Goal: Information Seeking & Learning: Learn about a topic

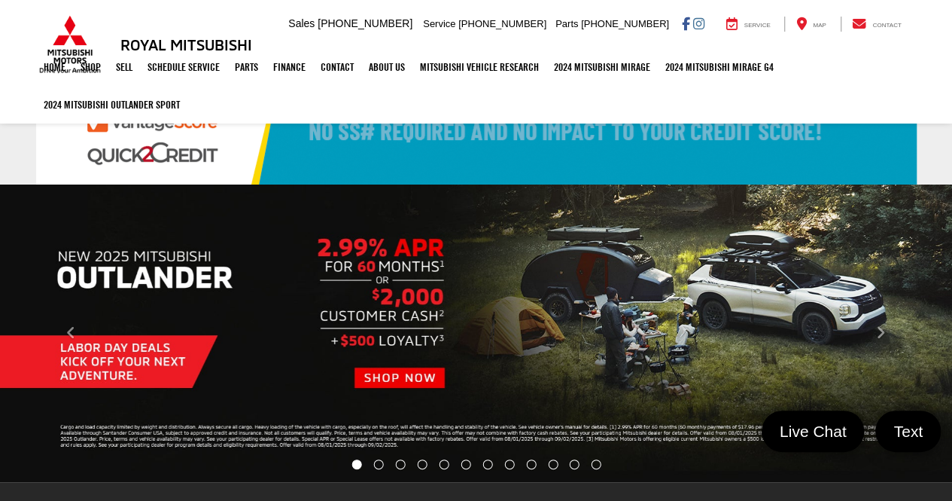
select select "Mitsubishi"
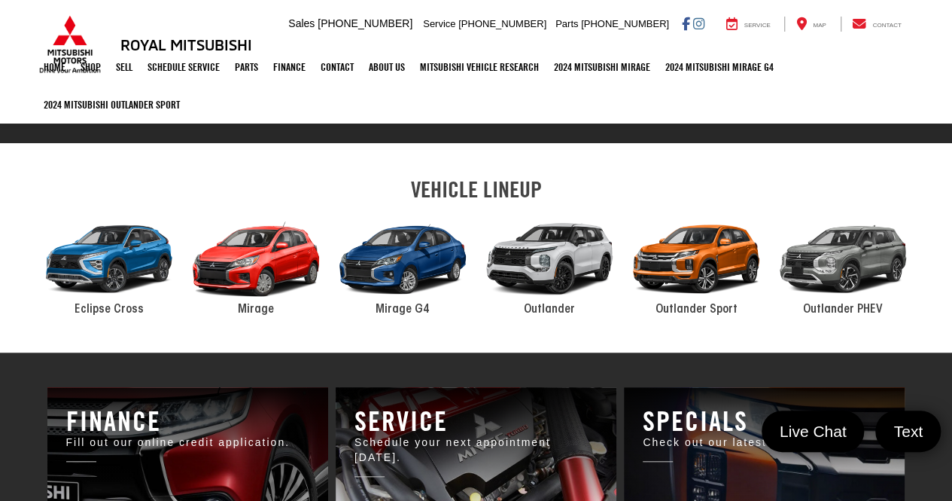
scroll to position [485, 0]
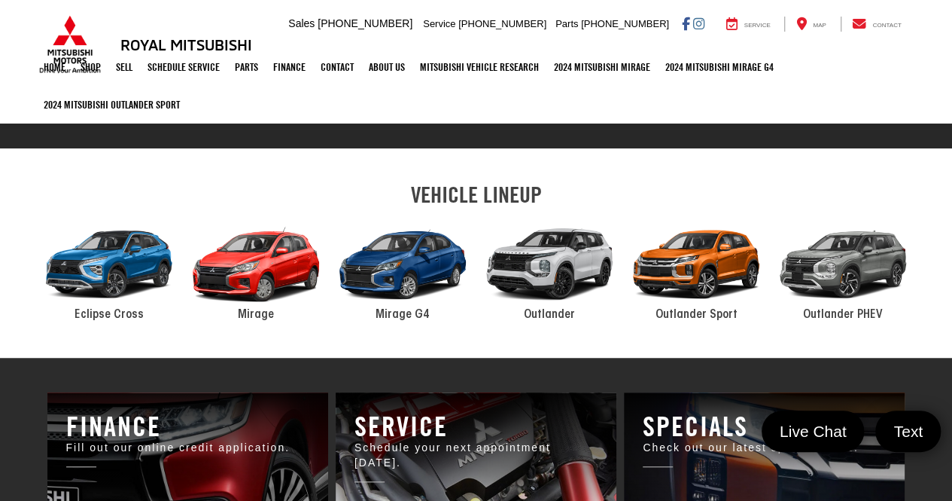
click at [853, 282] on div "2024 Mitsubishi Outlander PHEV" at bounding box center [843, 264] width 147 height 99
click at [833, 301] on div "2024 Mitsubishi Outlander PHEV" at bounding box center [843, 264] width 147 height 99
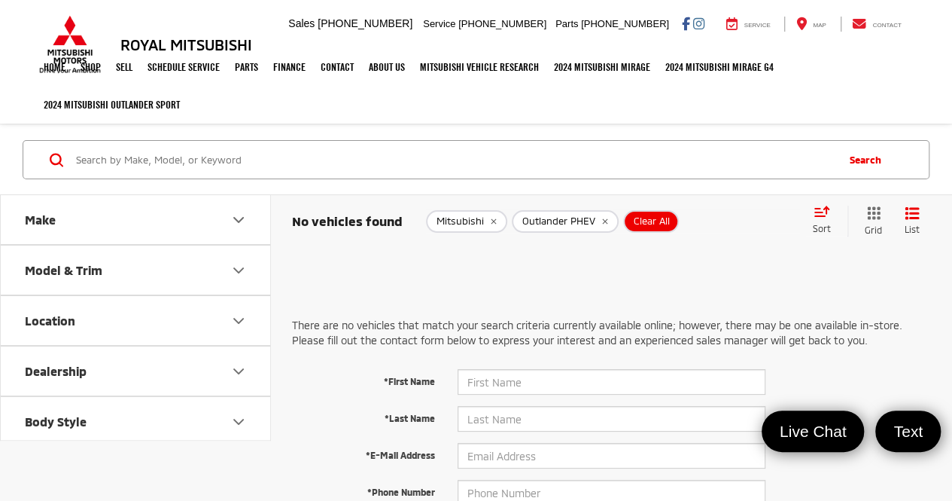
drag, startPoint x: 957, startPoint y: 57, endPoint x: 938, endPoint y: 44, distance: 22.8
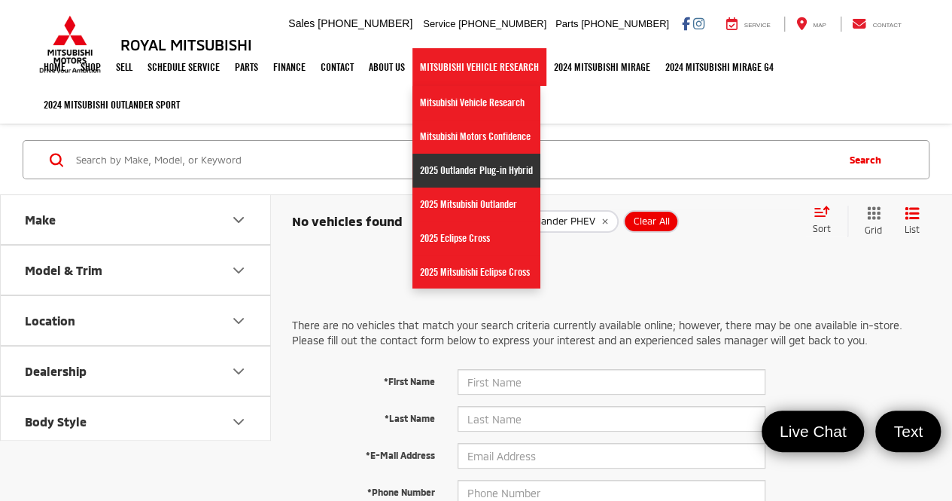
click at [494, 168] on link "2025 Outlander Plug-in Hybrid" at bounding box center [477, 171] width 128 height 34
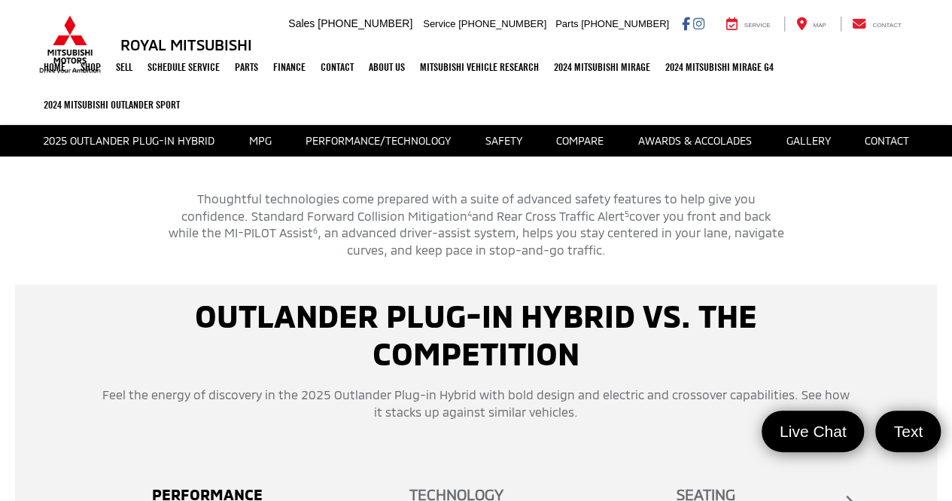
scroll to position [1868, 0]
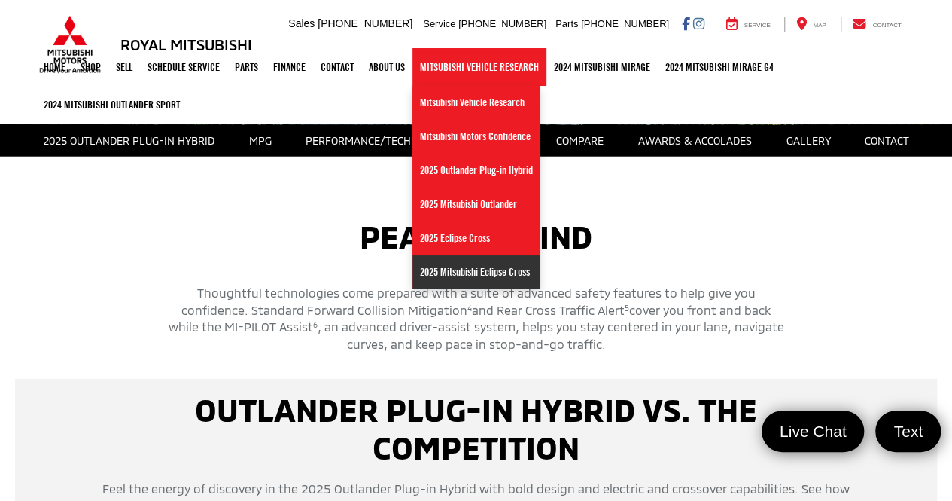
click at [487, 267] on link "2025 Mitsubishi Eclipse Cross" at bounding box center [477, 271] width 128 height 33
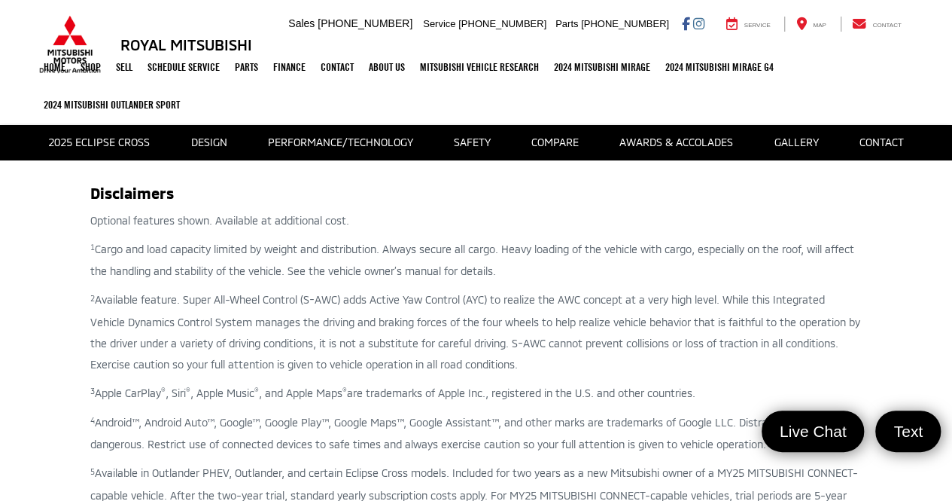
scroll to position [5759, 0]
